Goal: Check status: Check status

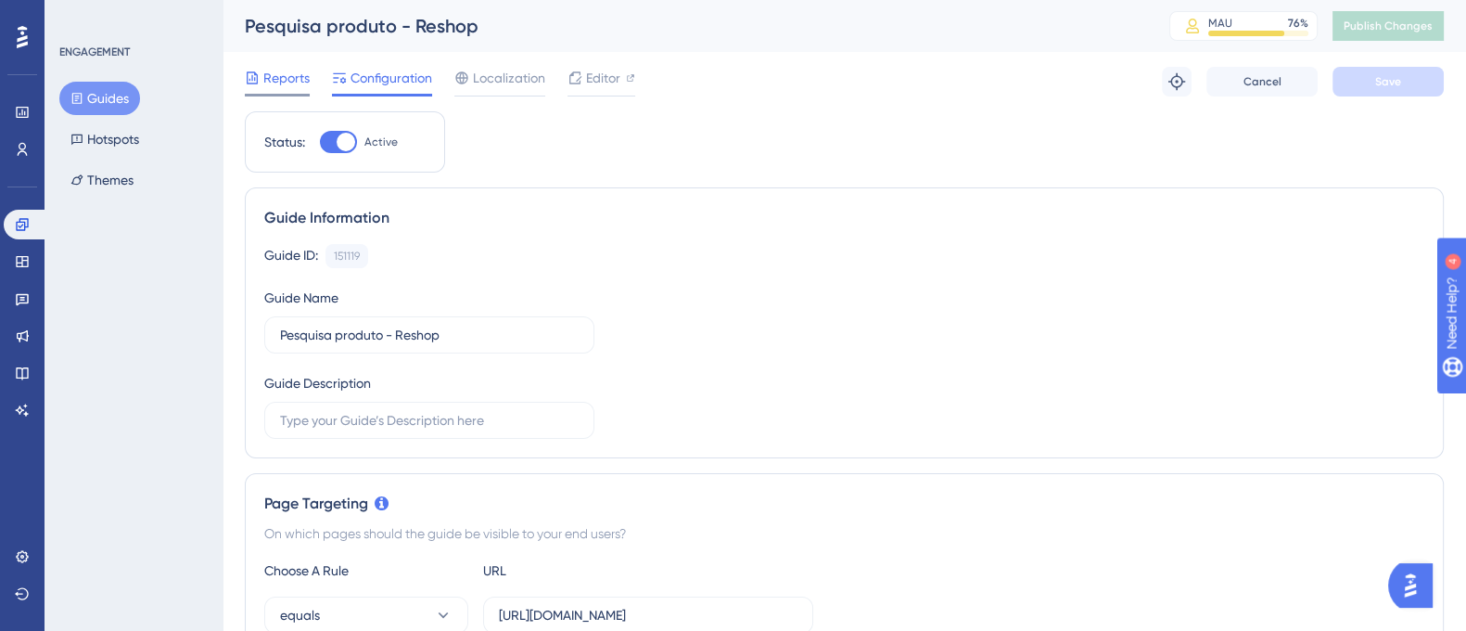
click at [296, 90] on div "Reports" at bounding box center [277, 82] width 65 height 30
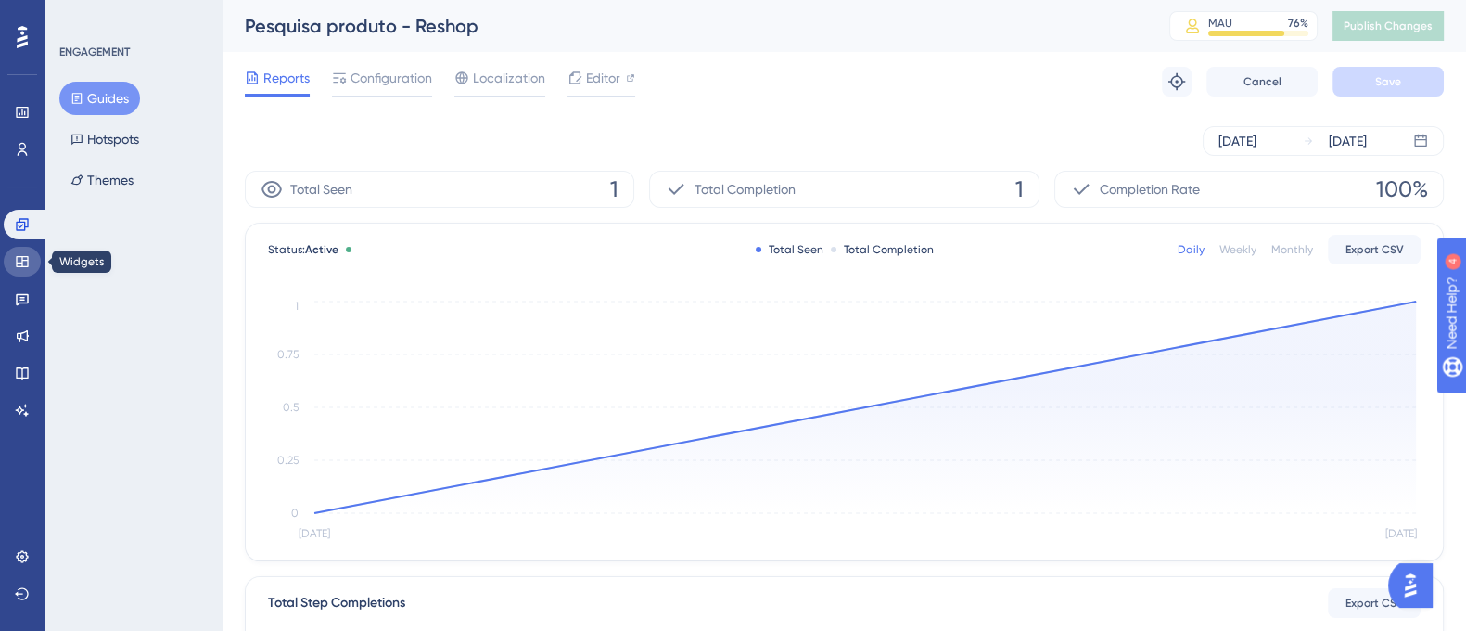
click at [21, 266] on icon at bounding box center [22, 261] width 12 height 11
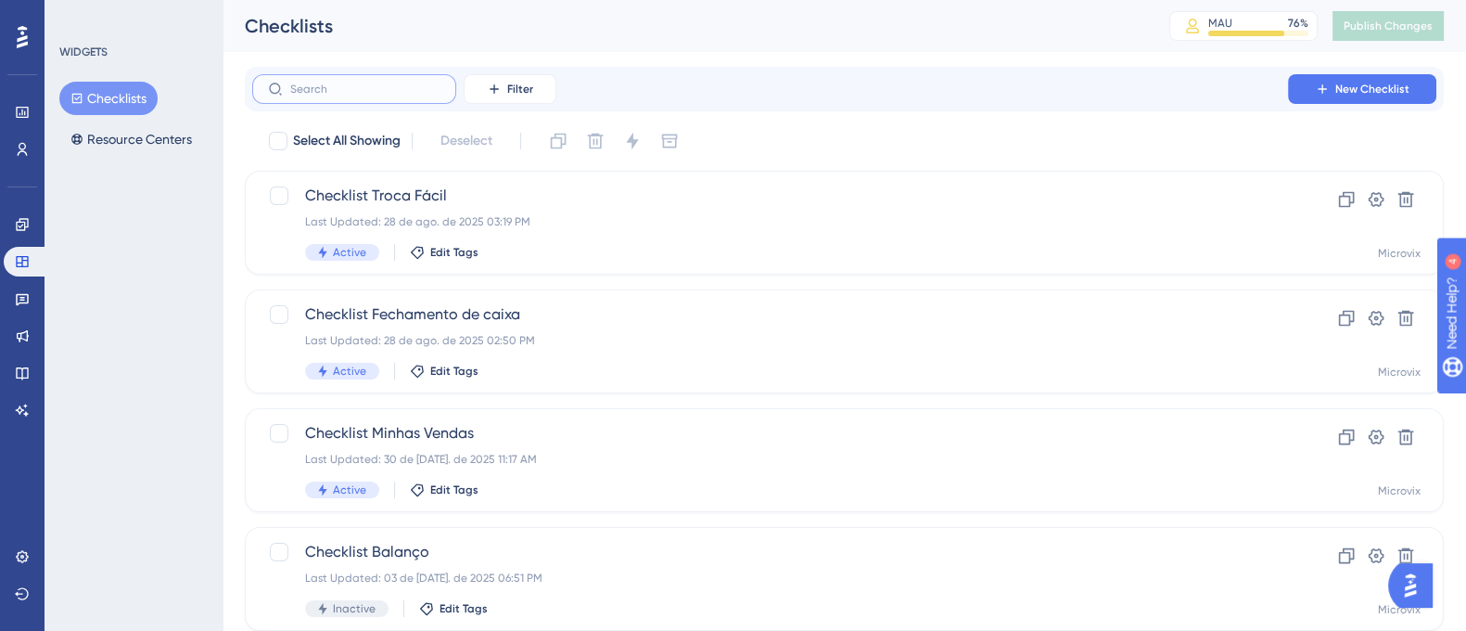
click at [341, 83] on input "text" at bounding box center [365, 89] width 150 height 13
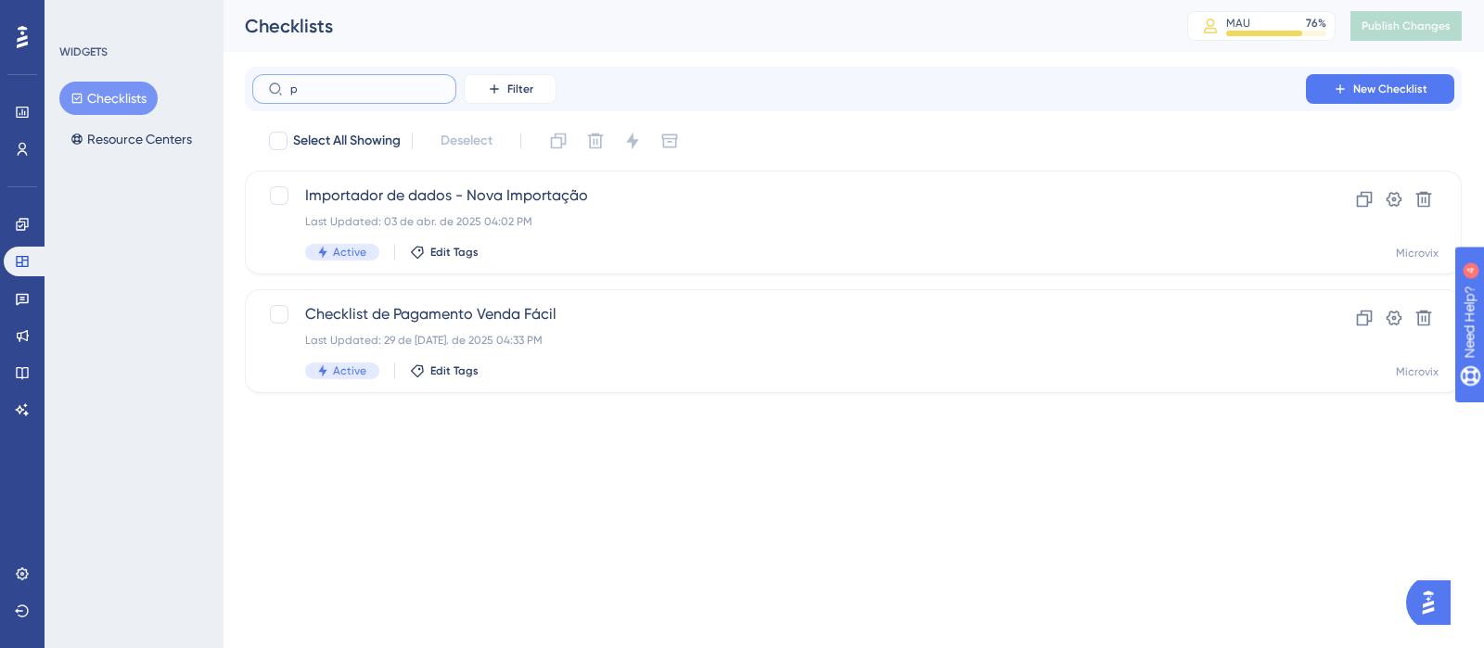
type input "pl"
checkbox input "true"
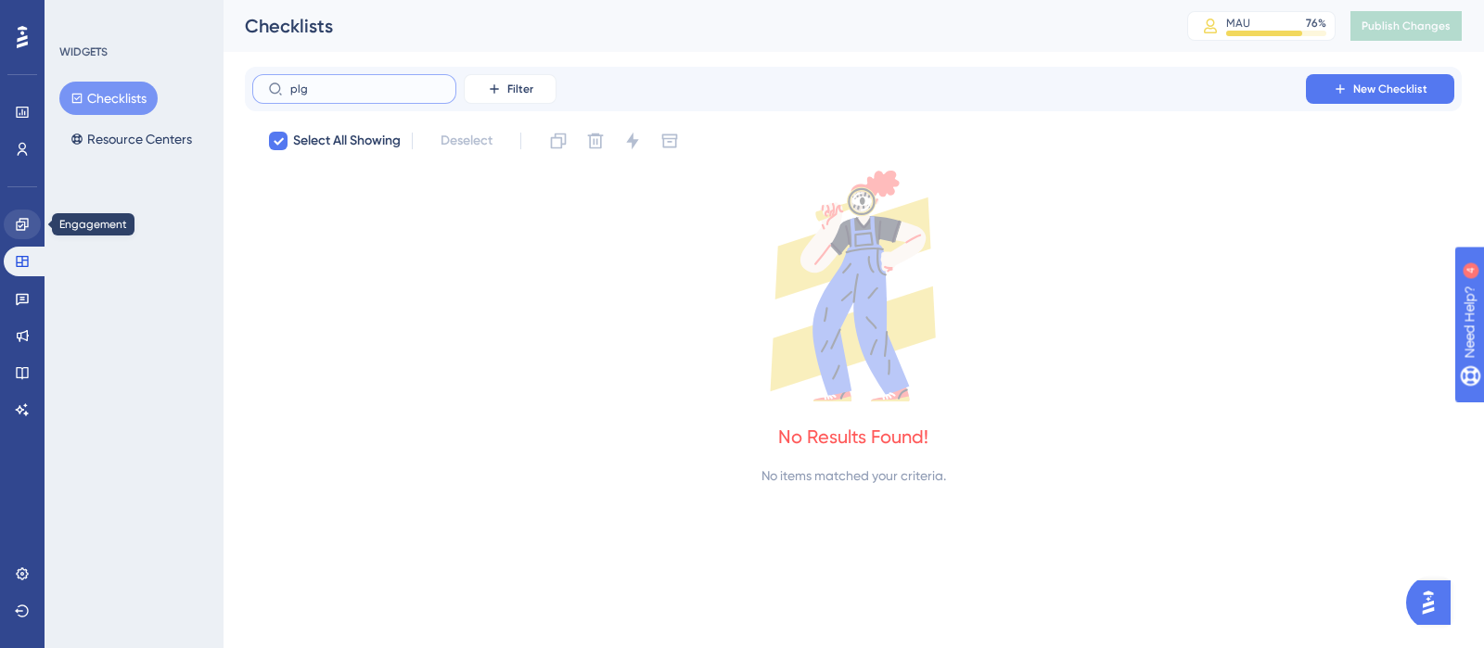
type input "plg"
click at [28, 228] on icon at bounding box center [22, 224] width 15 height 15
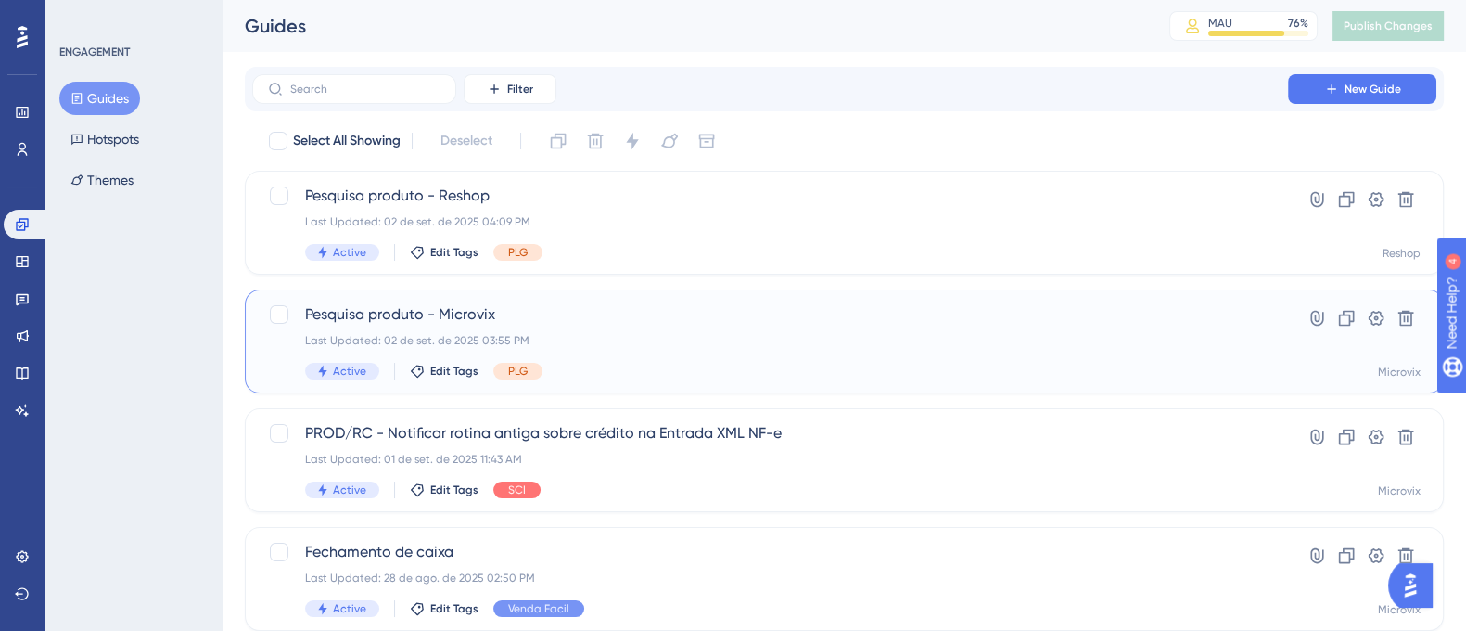
click at [702, 321] on span "Pesquisa produto - Microvix" at bounding box center [770, 314] width 930 height 22
